Goal: Transaction & Acquisition: Download file/media

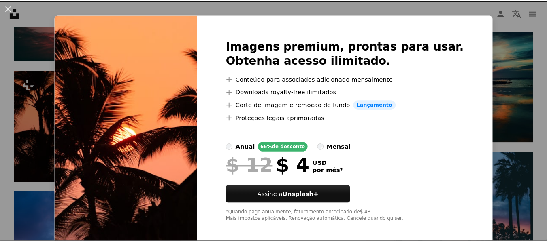
scroll to position [17, 0]
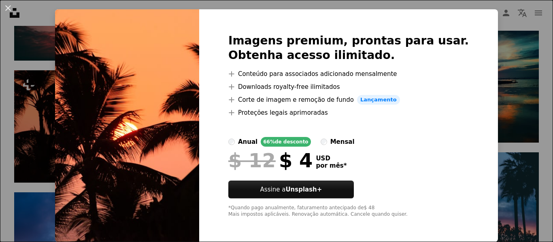
click at [8, 21] on div "An X shape Imagens premium, prontas para usar. Obtenha acesso ilimitado. A plus…" at bounding box center [276, 121] width 553 height 242
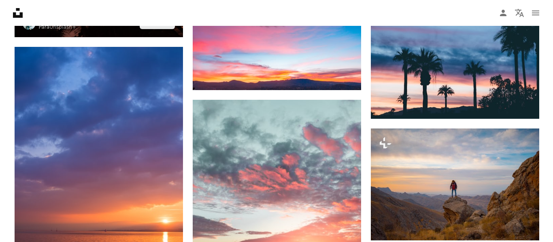
scroll to position [4653, 0]
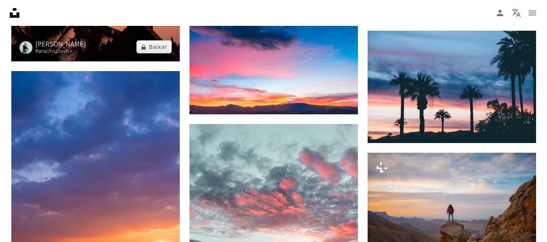
click at [114, 55] on img at bounding box center [95, 5] width 168 height 112
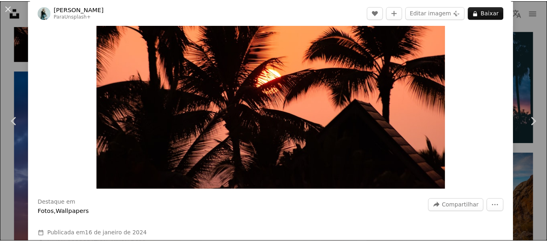
scroll to position [40, 0]
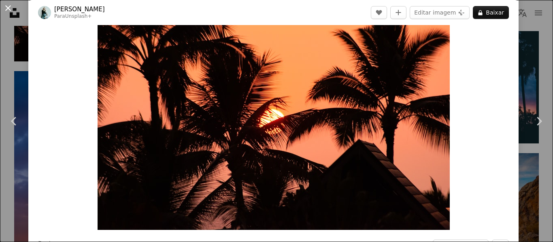
click at [11, 12] on button "An X shape" at bounding box center [8, 8] width 10 height 10
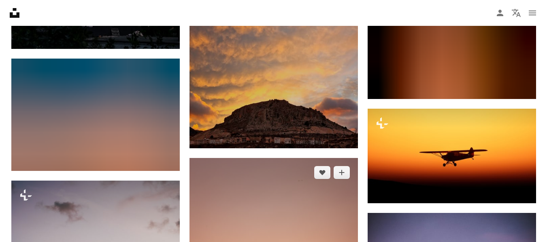
scroll to position [17074, 0]
